Goal: Information Seeking & Learning: Learn about a topic

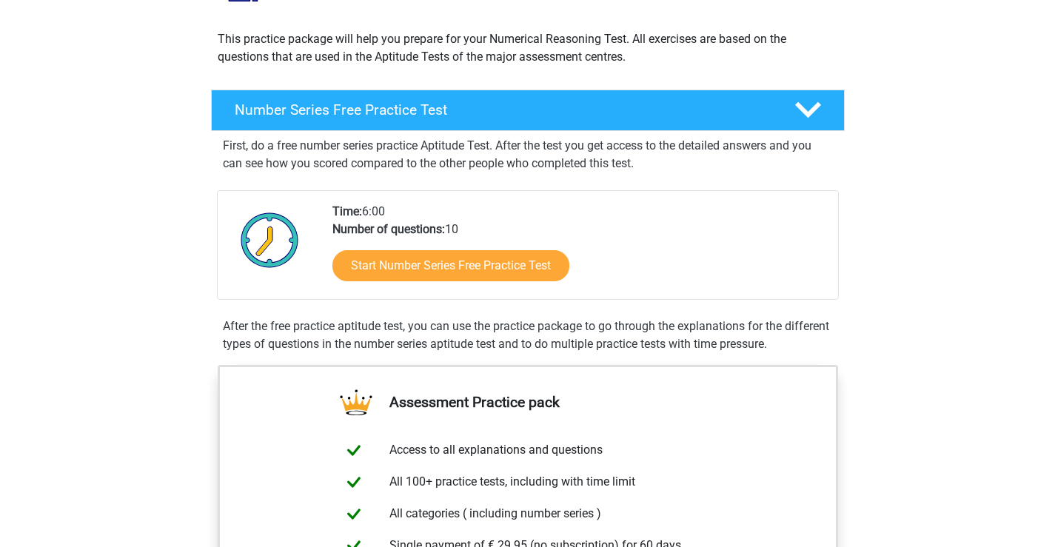
scroll to position [74, 0]
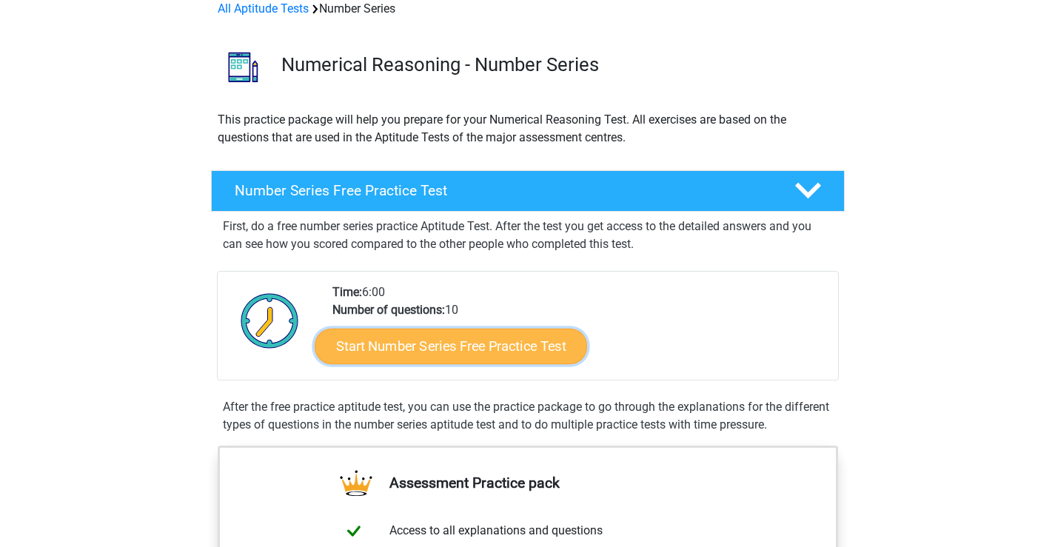
click at [506, 344] on link "Start Number Series Free Practice Test" at bounding box center [451, 346] width 273 height 36
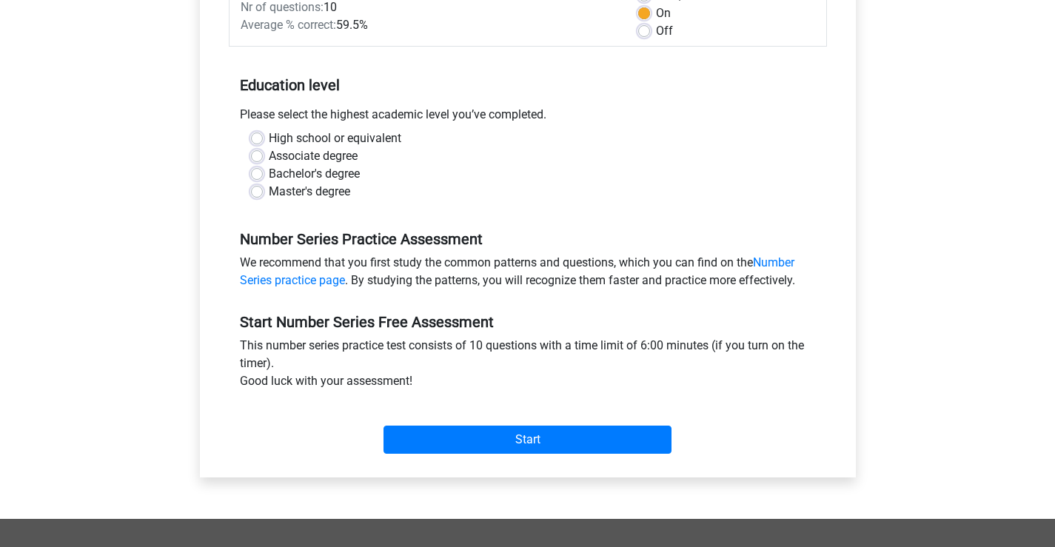
scroll to position [222, 0]
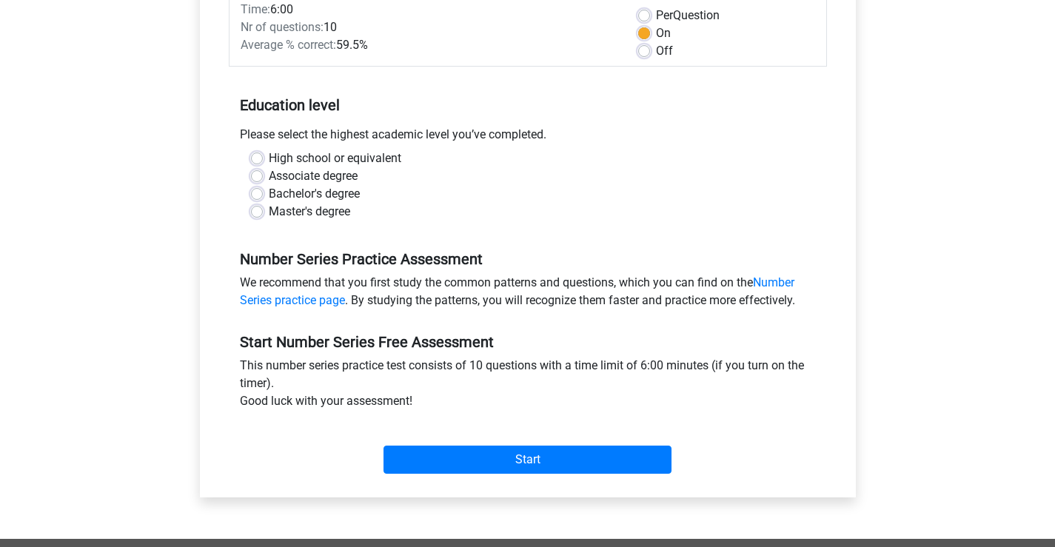
click at [269, 210] on label "Master's degree" at bounding box center [309, 212] width 81 height 18
click at [259, 210] on input "Master's degree" at bounding box center [257, 210] width 12 height 15
radio input "true"
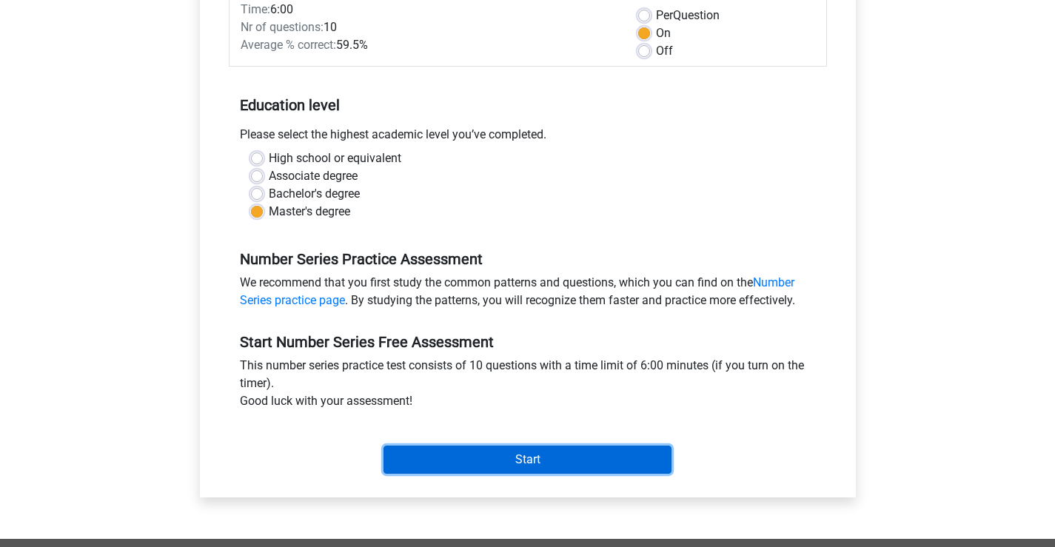
click at [553, 472] on input "Start" at bounding box center [528, 460] width 288 height 28
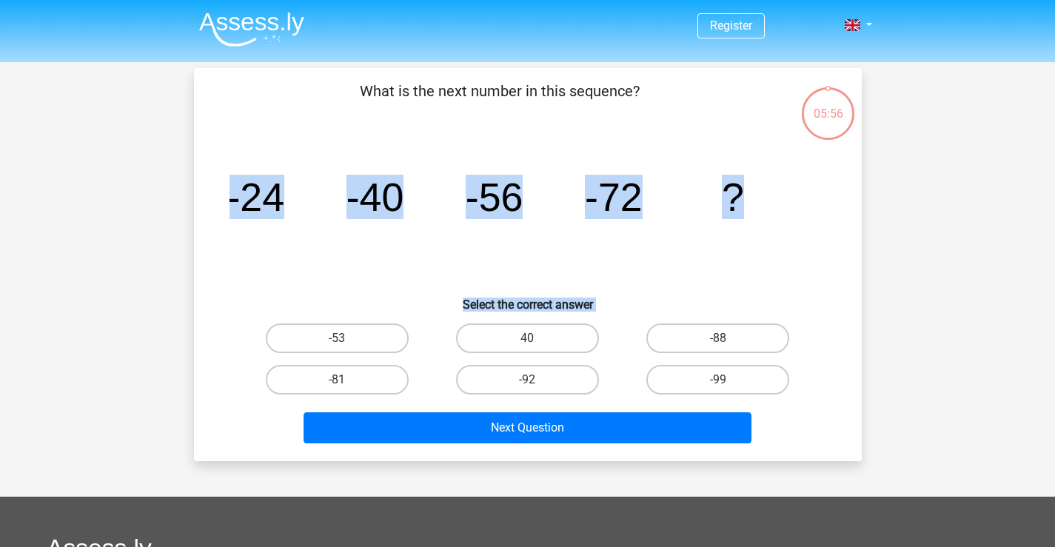
drag, startPoint x: 210, startPoint y: 197, endPoint x: 795, endPoint y: 381, distance: 613.4
click at [795, 381] on div "What is the next number in this sequence? image/svg+xml -24 -40 -56 -72 ? Selec…" at bounding box center [528, 265] width 656 height 370
click at [298, 197] on icon "image/svg+xml -24 -40 -56 -72 ?" at bounding box center [528, 211] width 597 height 150
drag, startPoint x: 233, startPoint y: 183, endPoint x: 355, endPoint y: 90, distance: 153.3
click at [671, 391] on div "What is the next number in this sequence? image/svg+xml -24 -40 -56 -72 ? Selec…" at bounding box center [528, 265] width 656 height 370
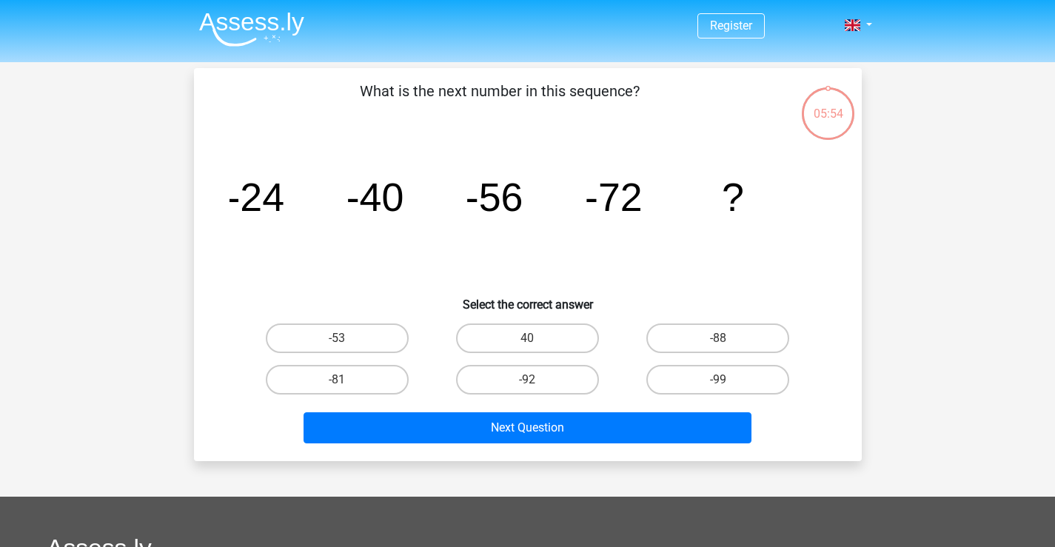
click at [361, 95] on p "What is the next number in this sequence?" at bounding box center [500, 102] width 565 height 44
drag, startPoint x: 362, startPoint y: 81, endPoint x: 753, endPoint y: 374, distance: 488.8
click at [753, 374] on div "What is the next number in this sequence? image/svg+xml -24 -40 -56 -72 ? Selec…" at bounding box center [528, 265] width 656 height 370
